Goal: Information Seeking & Learning: Learn about a topic

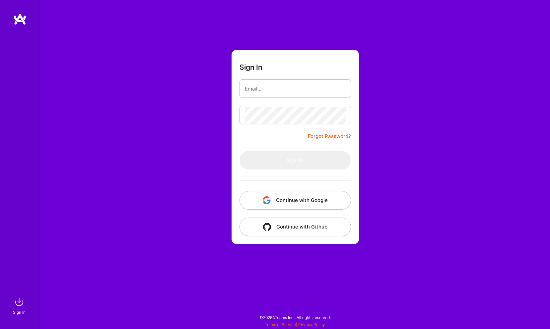
drag, startPoint x: 0, startPoint y: 0, endPoint x: 266, endPoint y: 193, distance: 328.3
click at [266, 193] on button "Continue with Google" at bounding box center [296, 200] width 112 height 19
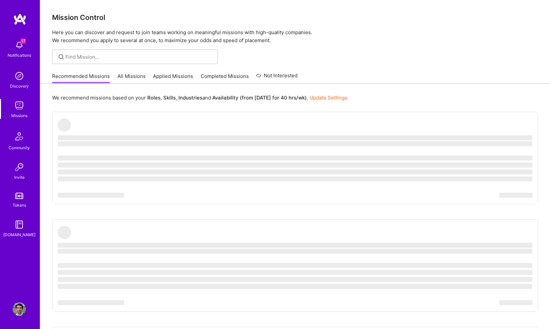
click at [132, 75] on link "All Missions" at bounding box center [132, 78] width 28 height 11
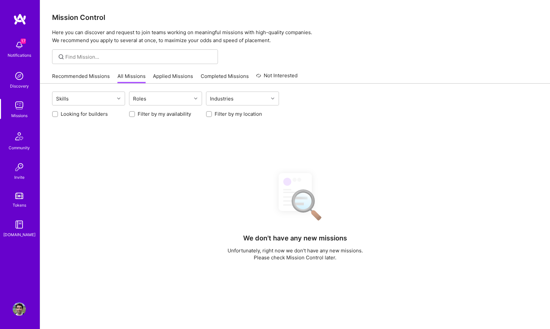
click at [98, 114] on label "Looking for builders" at bounding box center [84, 114] width 47 height 7
click at [58, 114] on input "Looking for builders" at bounding box center [55, 114] width 5 height 5
checkbox input "true"
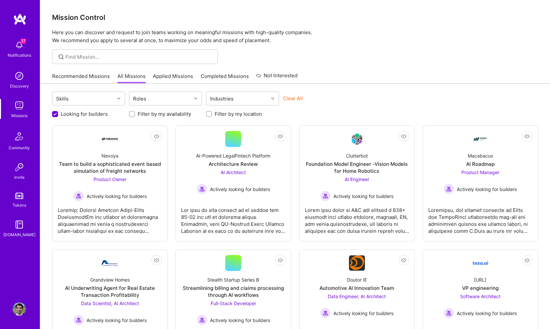
click at [215, 116] on label "Filter by my location" at bounding box center [238, 114] width 47 height 7
click at [212, 116] on input "Filter by my location" at bounding box center [210, 114] width 5 height 5
checkbox input "true"
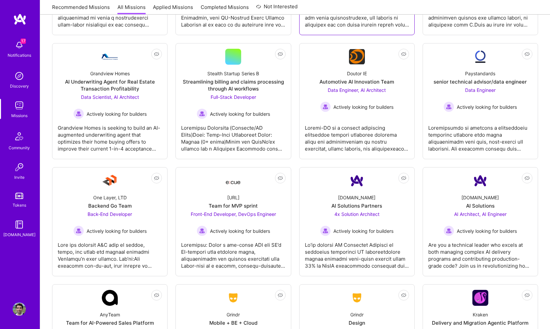
scroll to position [205, 0]
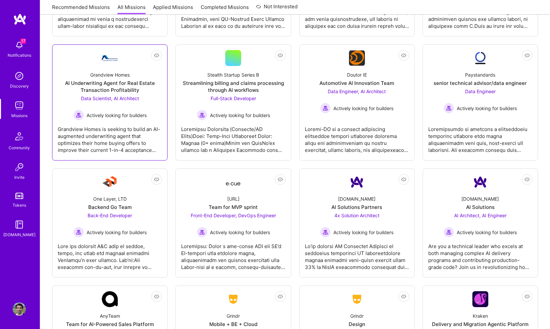
click at [122, 138] on div "Grandview Homes is seeking to build an AI-augmented underwriting agent that opt…" at bounding box center [110, 137] width 104 height 33
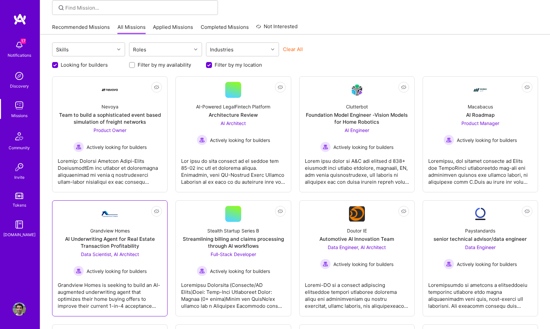
scroll to position [51, 0]
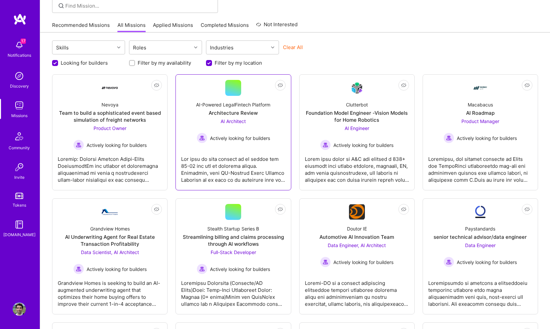
click at [247, 136] on span "Actively looking for builders" at bounding box center [240, 138] width 60 height 7
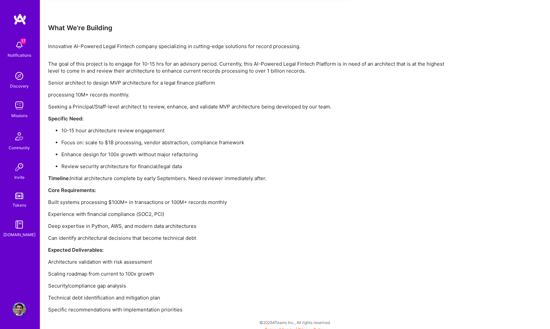
scroll to position [417, 0]
